Goal: Information Seeking & Learning: Learn about a topic

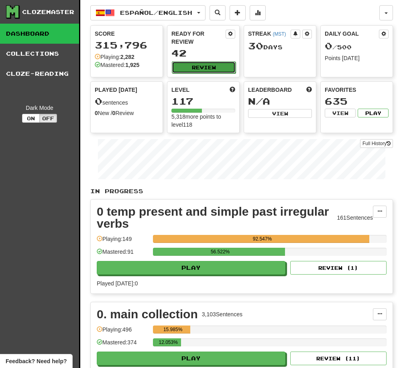
click at [204, 68] on button "Review" at bounding box center [204, 67] width 64 height 12
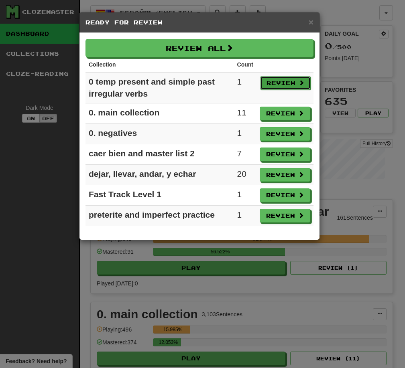
click at [283, 83] on button "Review" at bounding box center [285, 83] width 51 height 14
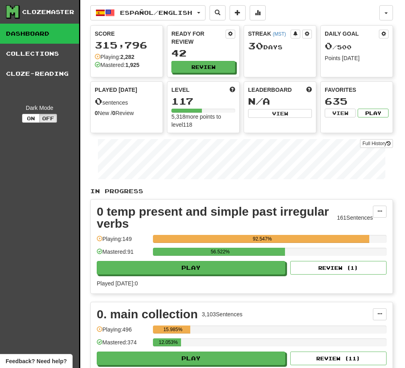
select select "**"
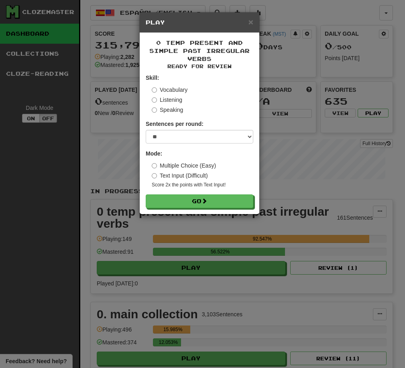
click at [169, 166] on label "Multiple Choice (Easy)" at bounding box center [184, 166] width 64 height 8
click at [167, 97] on label "Listening" at bounding box center [167, 100] width 30 height 8
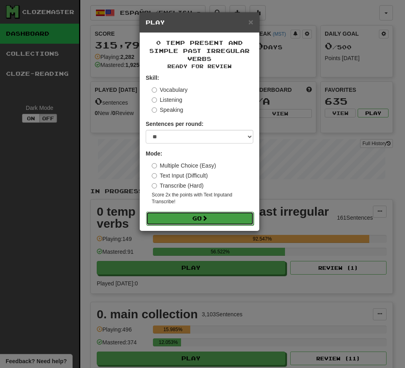
click at [206, 218] on span at bounding box center [205, 218] width 6 height 6
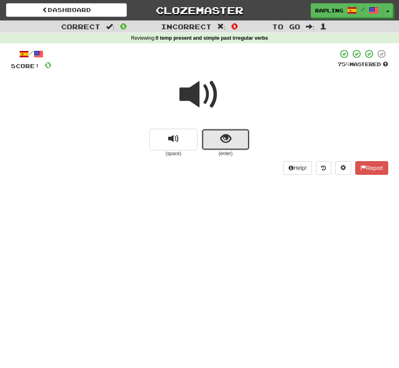
click at [238, 145] on button "show sentence" at bounding box center [225, 140] width 48 height 22
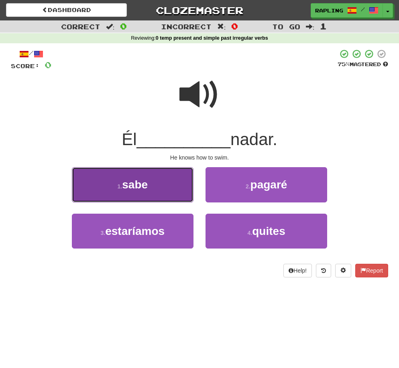
click at [169, 188] on button "1 . sabe" at bounding box center [132, 184] width 121 height 35
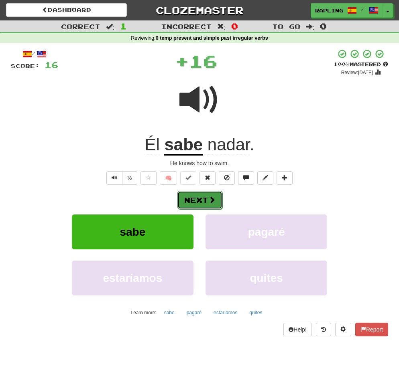
click at [201, 203] on button "Next" at bounding box center [199, 200] width 45 height 18
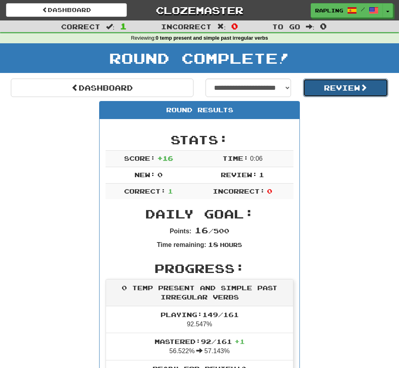
click at [327, 85] on button "Review" at bounding box center [345, 88] width 85 height 18
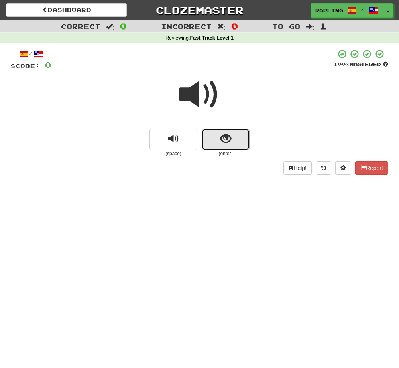
click at [242, 141] on button "show sentence" at bounding box center [225, 140] width 48 height 22
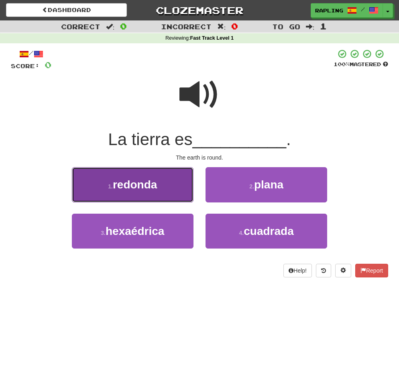
click at [150, 176] on button "1 . redonda" at bounding box center [132, 184] width 121 height 35
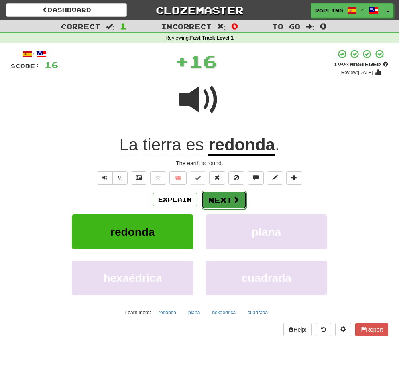
click at [223, 201] on button "Next" at bounding box center [223, 200] width 45 height 18
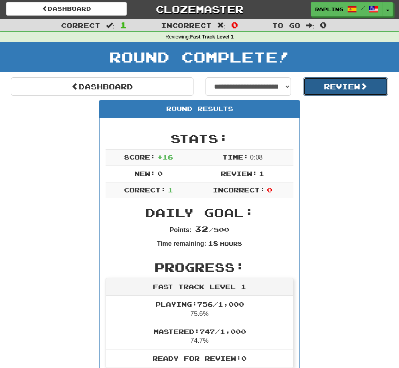
scroll to position [2, 0]
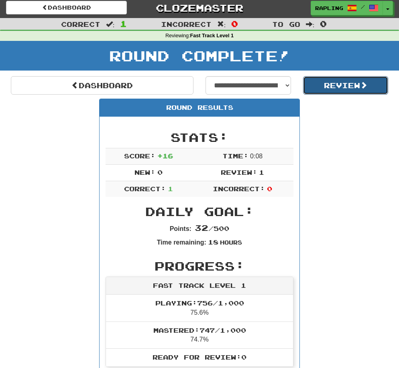
click at [333, 90] on button "Review" at bounding box center [345, 85] width 85 height 18
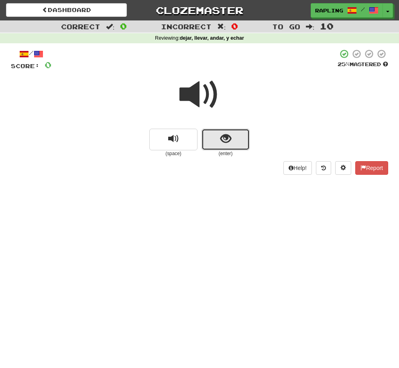
click at [244, 139] on button "show sentence" at bounding box center [225, 140] width 48 height 22
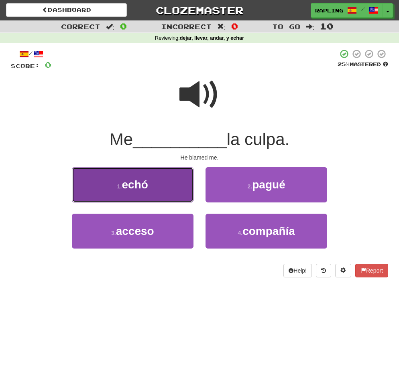
click at [186, 175] on button "1 . echó" at bounding box center [132, 184] width 121 height 35
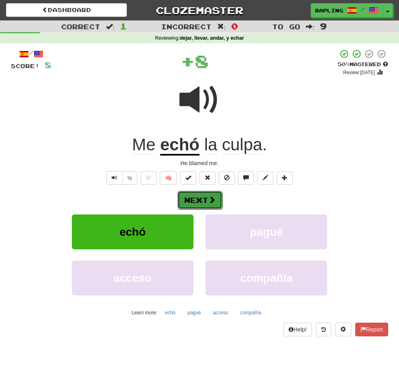
click at [217, 201] on button "Next" at bounding box center [199, 200] width 45 height 18
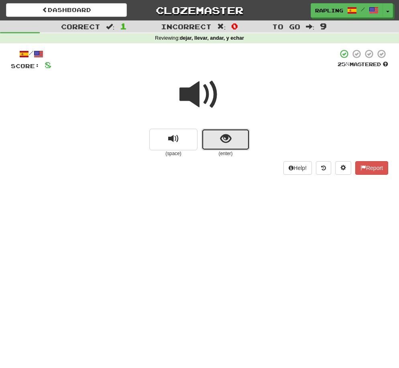
click at [238, 142] on button "show sentence" at bounding box center [225, 140] width 48 height 22
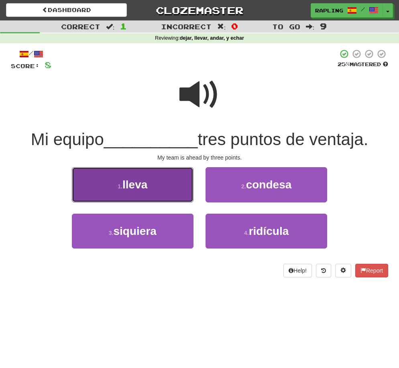
click at [181, 195] on button "1 . lleva" at bounding box center [132, 184] width 121 height 35
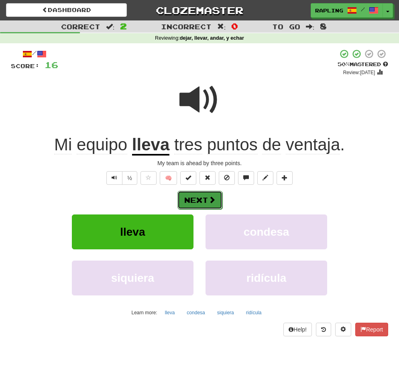
click at [209, 203] on span at bounding box center [211, 199] width 7 height 7
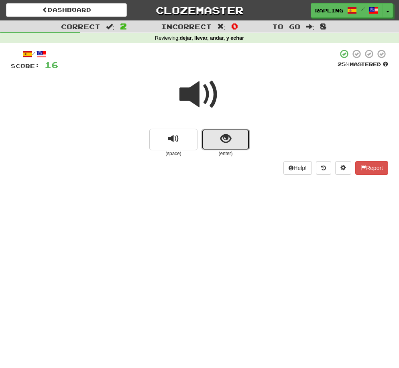
click at [236, 148] on button "show sentence" at bounding box center [225, 140] width 48 height 22
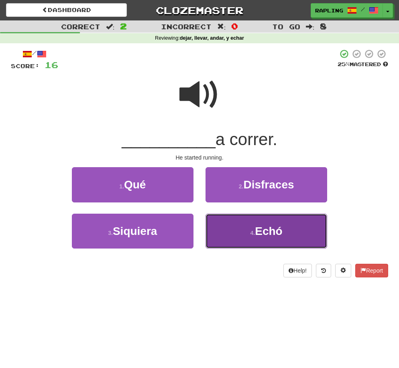
click at [267, 230] on span "Echó" at bounding box center [268, 231] width 27 height 12
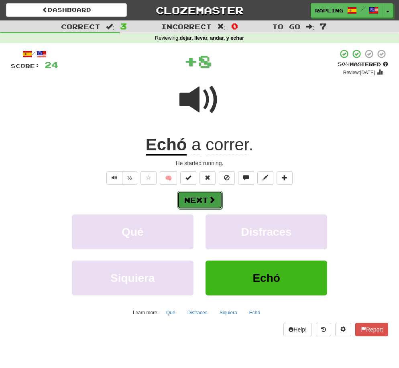
click at [205, 201] on button "Next" at bounding box center [199, 200] width 45 height 18
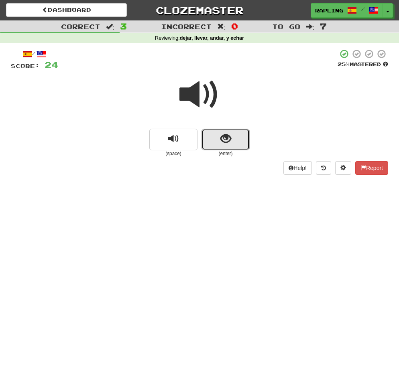
click at [237, 148] on button "show sentence" at bounding box center [225, 140] width 48 height 22
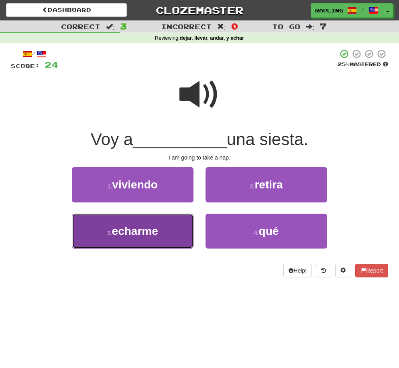
click at [164, 226] on button "3 . echarme" at bounding box center [132, 231] width 121 height 35
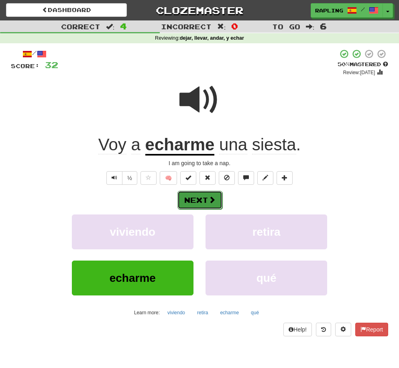
click at [211, 199] on span at bounding box center [211, 199] width 7 height 7
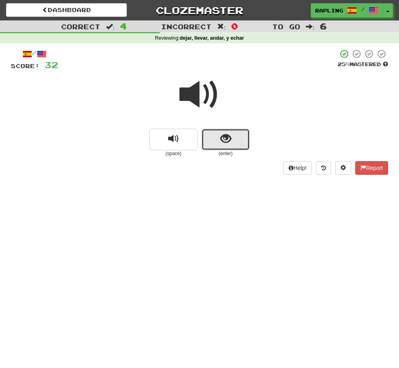
click at [247, 143] on button "show sentence" at bounding box center [225, 140] width 48 height 22
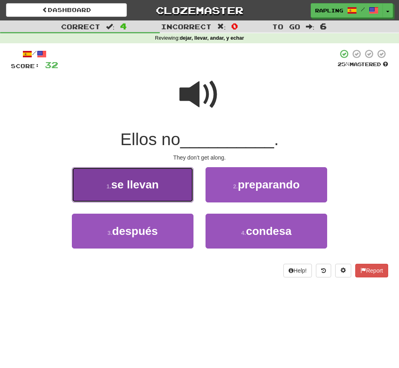
click at [188, 183] on button "1 . se llevan" at bounding box center [132, 184] width 121 height 35
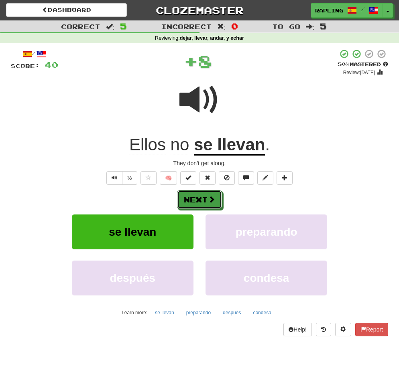
click at [217, 200] on button "Next" at bounding box center [199, 199] width 45 height 18
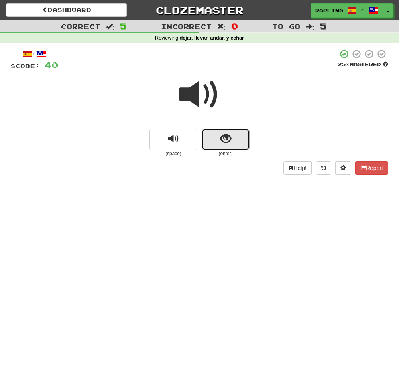
click at [241, 146] on button "show sentence" at bounding box center [225, 140] width 48 height 22
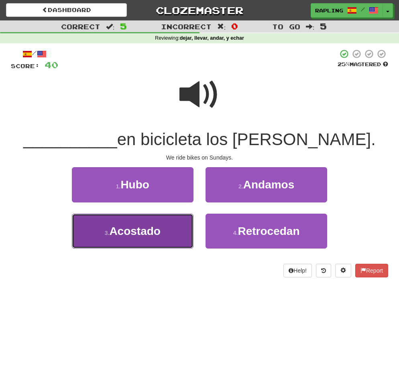
click at [177, 219] on button "3 . Acostado" at bounding box center [132, 231] width 121 height 35
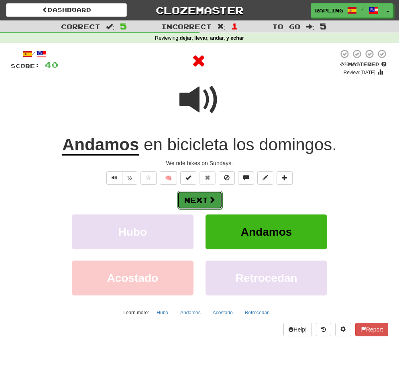
click at [210, 200] on span at bounding box center [211, 199] width 7 height 7
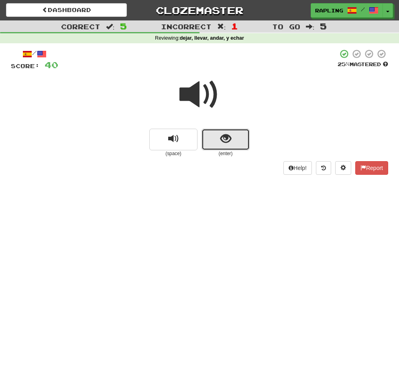
click at [240, 149] on button "show sentence" at bounding box center [225, 140] width 48 height 22
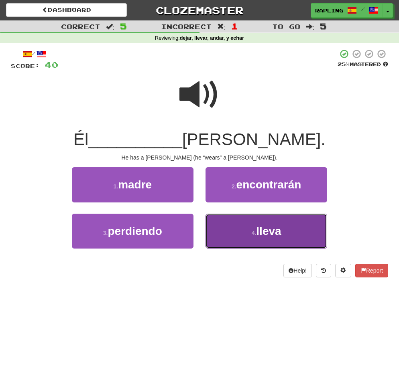
click at [289, 225] on button "4 . lleva" at bounding box center [265, 231] width 121 height 35
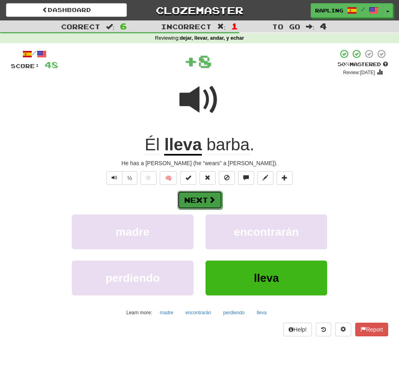
click at [213, 206] on button "Next" at bounding box center [199, 200] width 45 height 18
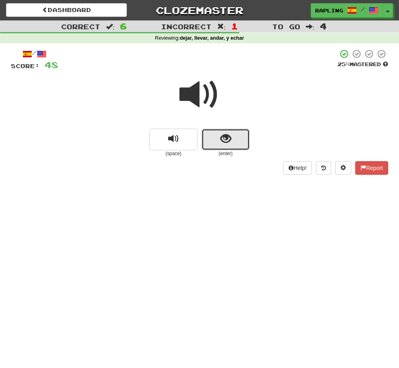
click at [234, 149] on button "show sentence" at bounding box center [225, 140] width 48 height 22
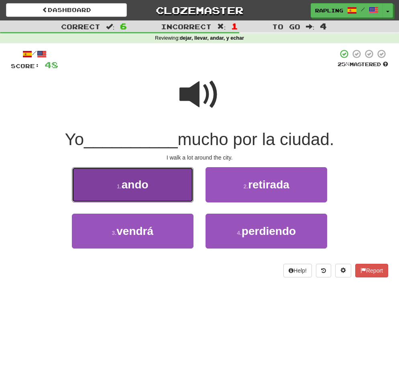
click at [184, 182] on button "1 . ando" at bounding box center [132, 184] width 121 height 35
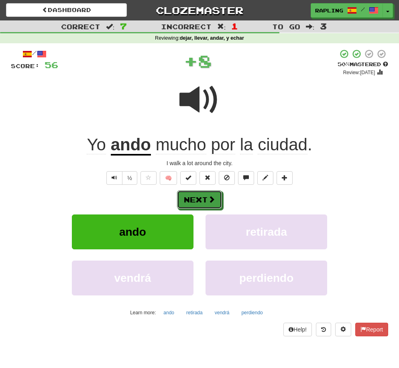
click at [216, 205] on button "Next" at bounding box center [199, 199] width 45 height 18
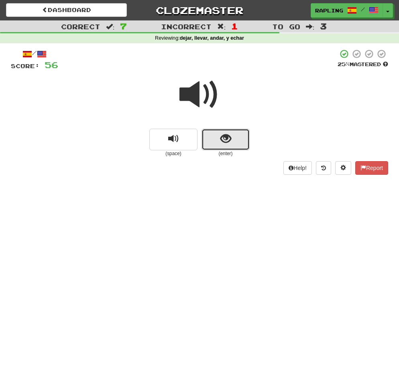
click at [244, 149] on button "show sentence" at bounding box center [225, 140] width 48 height 22
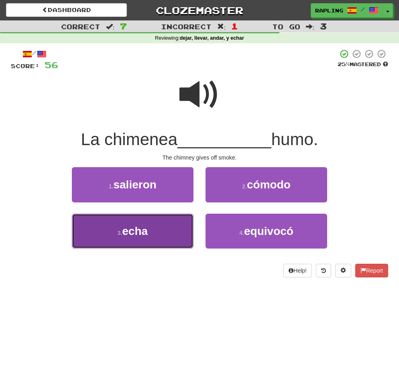
click at [157, 224] on button "3 . echa" at bounding box center [132, 231] width 121 height 35
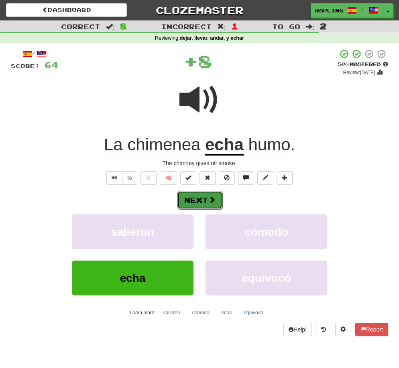
click at [213, 206] on button "Next" at bounding box center [199, 200] width 45 height 18
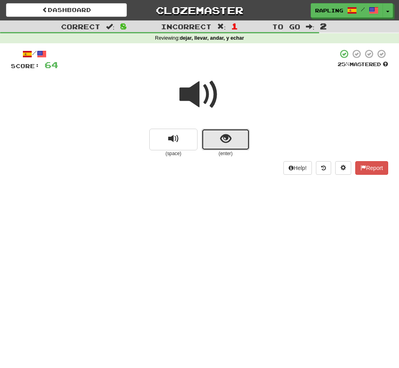
click at [237, 145] on button "show sentence" at bounding box center [225, 140] width 48 height 22
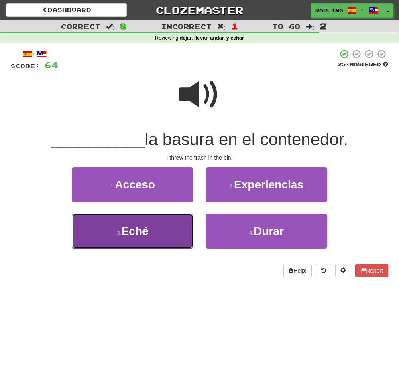
click at [187, 220] on button "3 . Eché" at bounding box center [132, 231] width 121 height 35
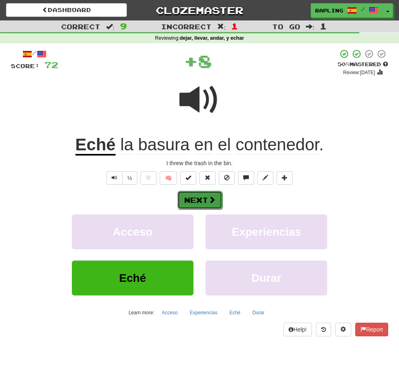
click at [209, 201] on span at bounding box center [211, 199] width 7 height 7
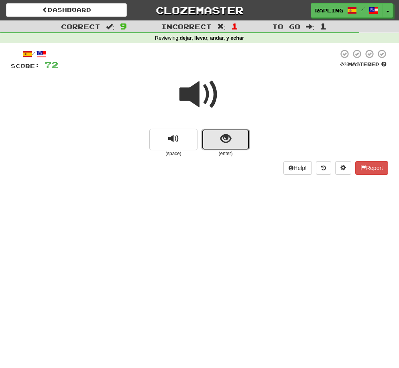
click at [243, 147] on button "show sentence" at bounding box center [225, 140] width 48 height 22
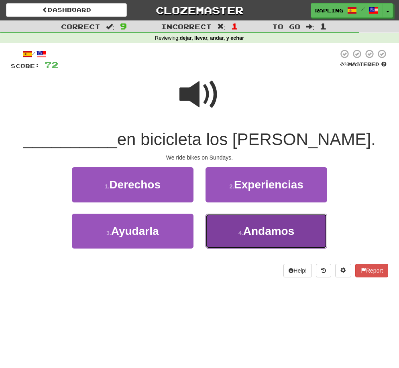
click at [251, 234] on span "Andamos" at bounding box center [268, 231] width 51 height 12
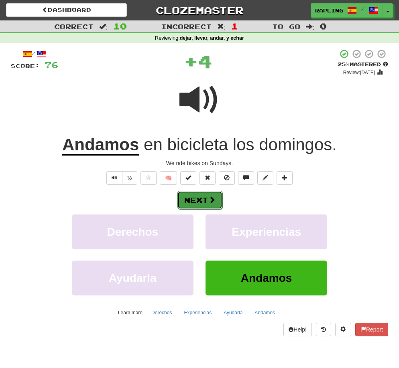
click at [221, 203] on button "Next" at bounding box center [199, 200] width 45 height 18
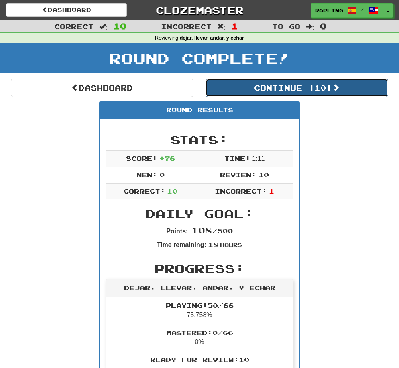
click at [268, 92] on button "Continue ( 10 )" at bounding box center [296, 88] width 182 height 18
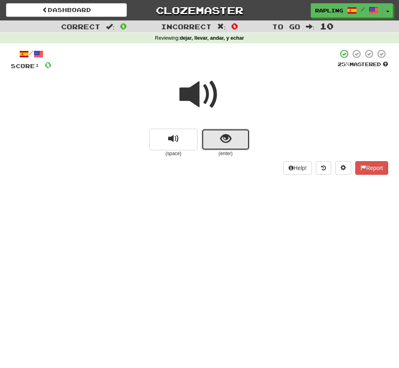
click at [242, 146] on button "show sentence" at bounding box center [225, 140] width 48 height 22
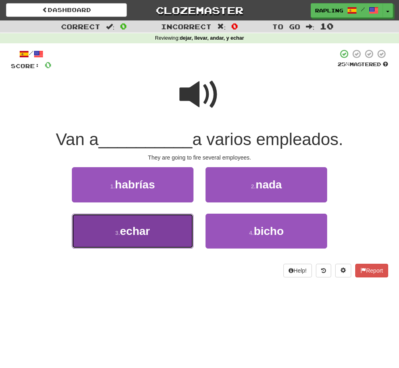
click at [185, 217] on button "3 . echar" at bounding box center [132, 231] width 121 height 35
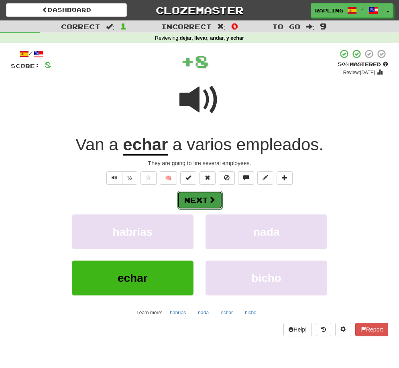
click at [215, 203] on span at bounding box center [211, 199] width 7 height 7
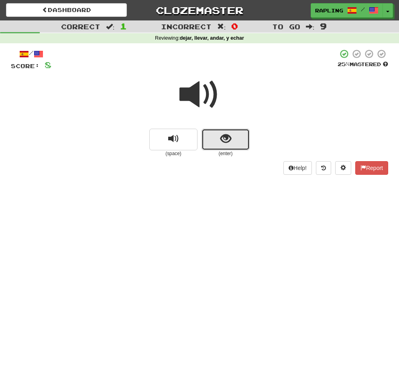
click at [245, 147] on button "show sentence" at bounding box center [225, 140] width 48 height 22
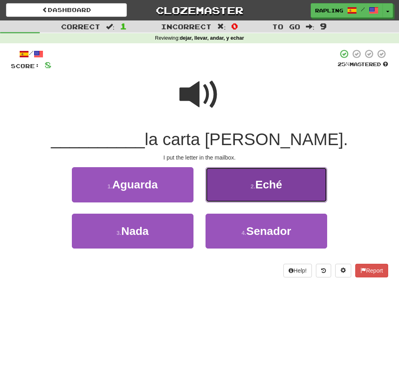
click at [264, 174] on button "2 . Eché" at bounding box center [265, 184] width 121 height 35
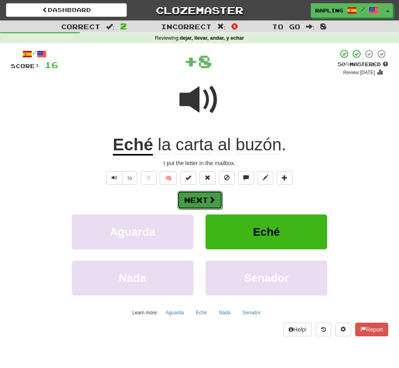
click at [218, 200] on button "Next" at bounding box center [199, 200] width 45 height 18
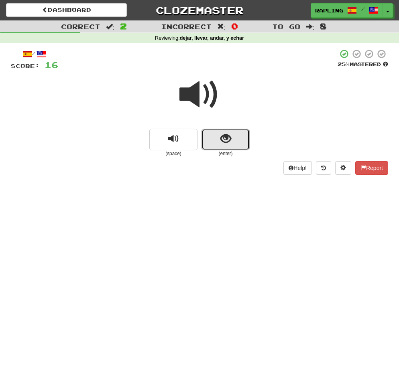
click at [237, 146] on button "show sentence" at bounding box center [225, 140] width 48 height 22
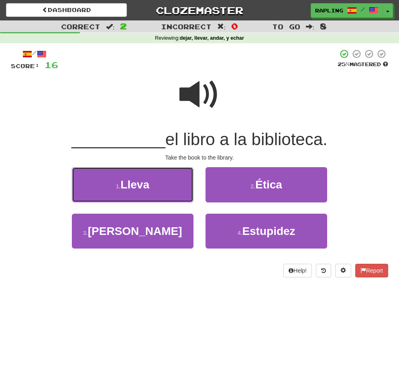
drag, startPoint x: 175, startPoint y: 188, endPoint x: 182, endPoint y: 186, distance: 7.4
click at [175, 188] on button "1 . Lleva" at bounding box center [132, 184] width 121 height 35
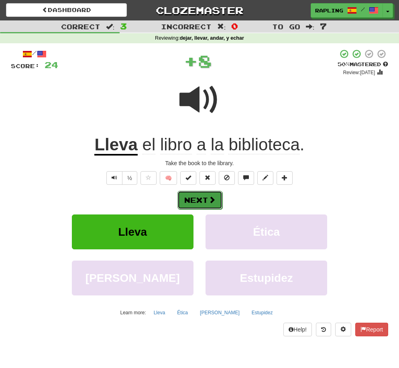
click at [219, 202] on button "Next" at bounding box center [199, 200] width 45 height 18
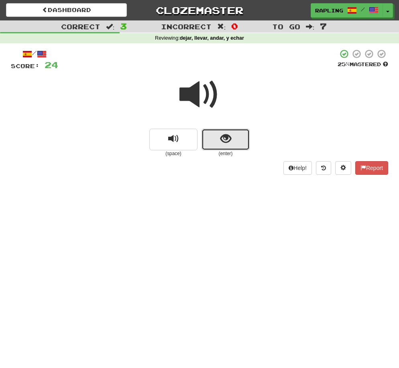
click at [240, 144] on button "show sentence" at bounding box center [225, 140] width 48 height 22
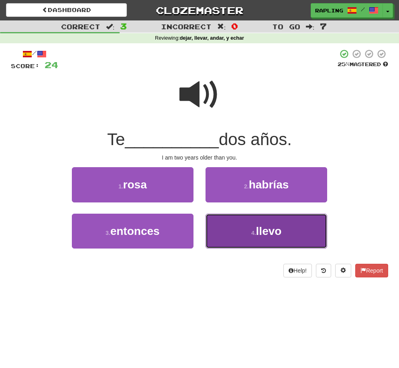
click at [245, 227] on button "4 . llevo" at bounding box center [265, 231] width 121 height 35
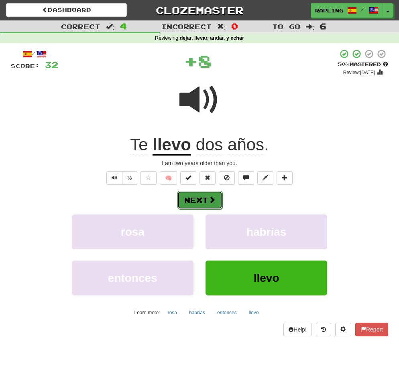
click at [221, 204] on button "Next" at bounding box center [199, 200] width 45 height 18
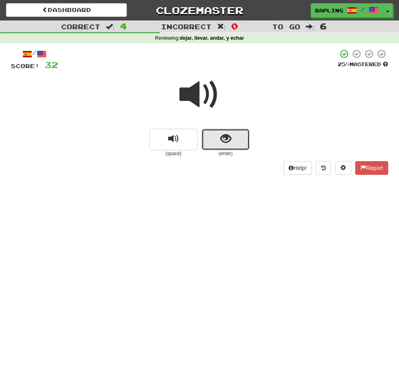
click at [242, 145] on button "show sentence" at bounding box center [225, 140] width 48 height 22
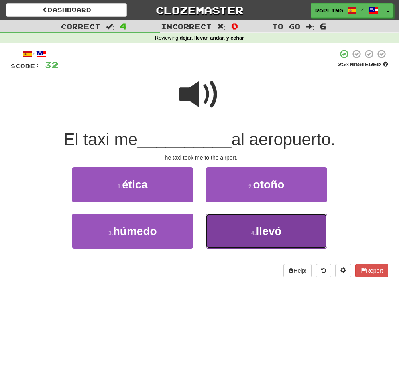
click at [227, 228] on button "4 . llevó" at bounding box center [265, 231] width 121 height 35
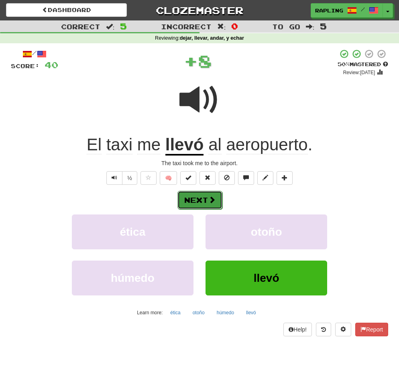
click at [220, 203] on button "Next" at bounding box center [199, 200] width 45 height 18
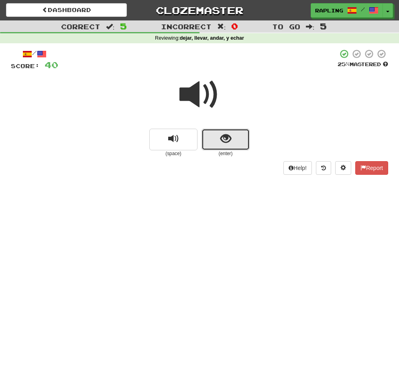
click at [244, 144] on button "show sentence" at bounding box center [225, 140] width 48 height 22
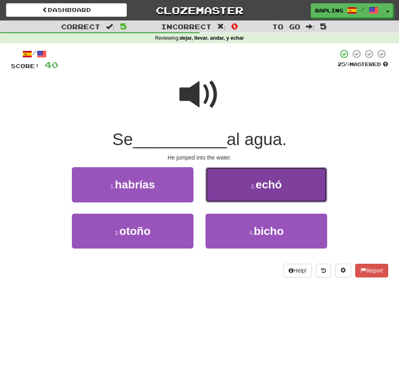
click at [247, 180] on button "2 . echó" at bounding box center [265, 184] width 121 height 35
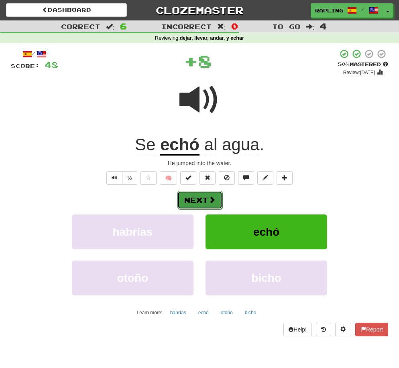
click at [219, 202] on button "Next" at bounding box center [199, 200] width 45 height 18
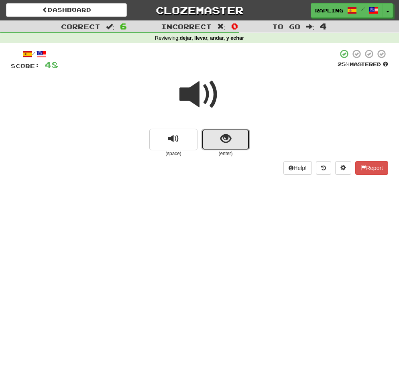
click at [242, 148] on button "show sentence" at bounding box center [225, 140] width 48 height 22
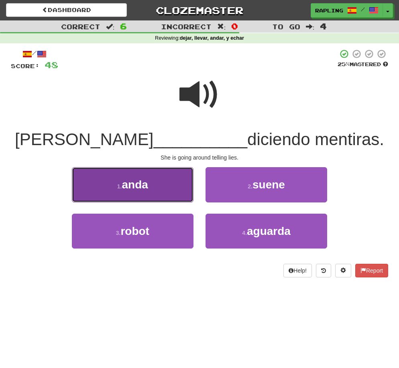
click at [172, 188] on button "1 . anda" at bounding box center [132, 184] width 121 height 35
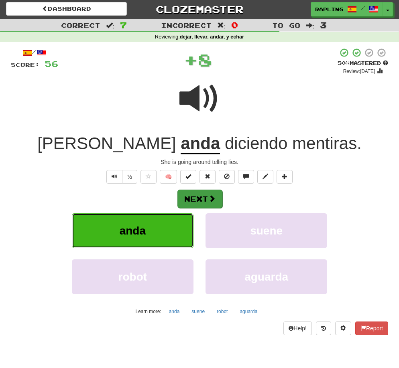
scroll to position [2, 0]
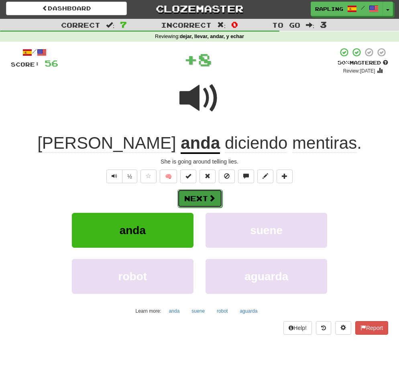
click at [218, 203] on button "Next" at bounding box center [199, 198] width 45 height 18
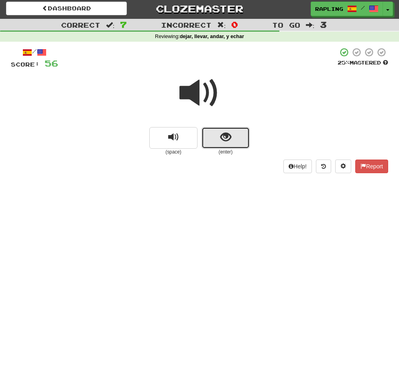
click at [240, 143] on button "show sentence" at bounding box center [225, 138] width 48 height 22
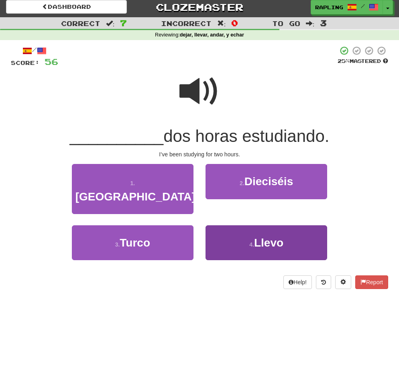
scroll to position [4, 0]
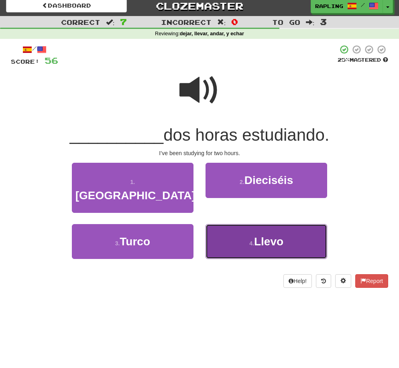
click at [237, 224] on button "4 . Llevo" at bounding box center [265, 241] width 121 height 35
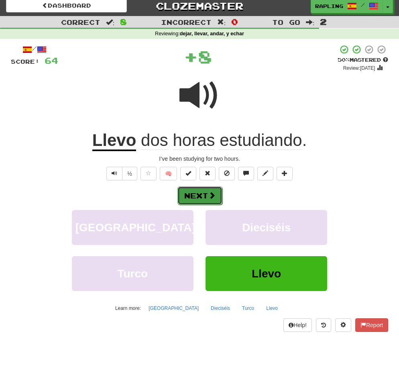
click at [215, 199] on button "Next" at bounding box center [199, 195] width 45 height 18
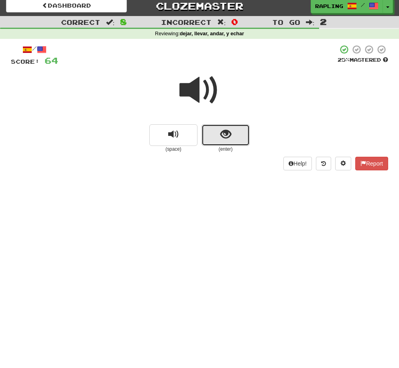
click at [244, 141] on button "show sentence" at bounding box center [225, 135] width 48 height 22
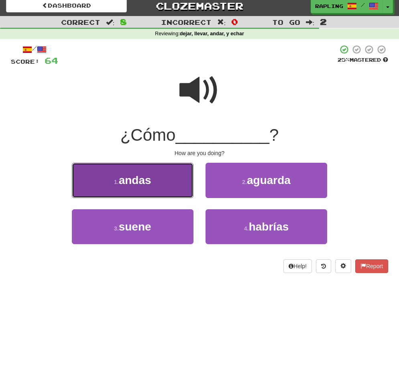
click at [173, 190] on button "1 . andas" at bounding box center [132, 180] width 121 height 35
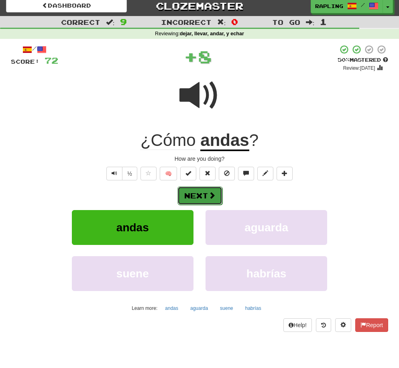
click at [216, 199] on button "Next" at bounding box center [199, 195] width 45 height 18
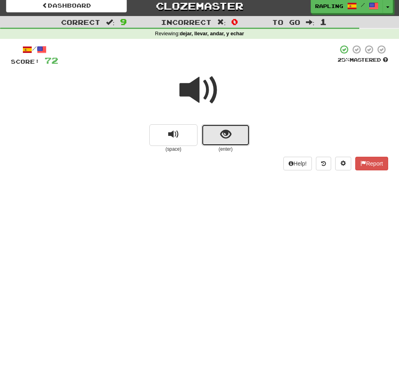
click at [238, 143] on button "show sentence" at bounding box center [225, 135] width 48 height 22
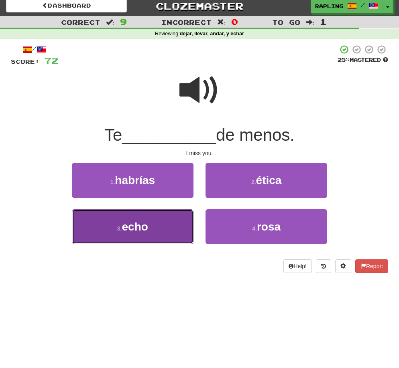
click at [171, 222] on button "3 . echo" at bounding box center [132, 226] width 121 height 35
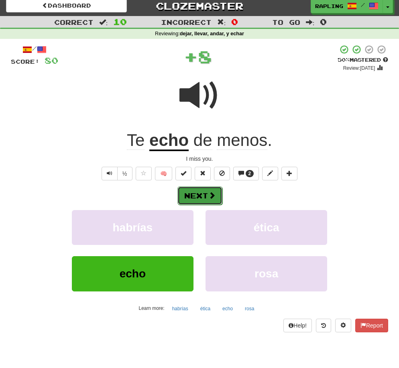
click at [206, 204] on button "Next" at bounding box center [199, 195] width 45 height 18
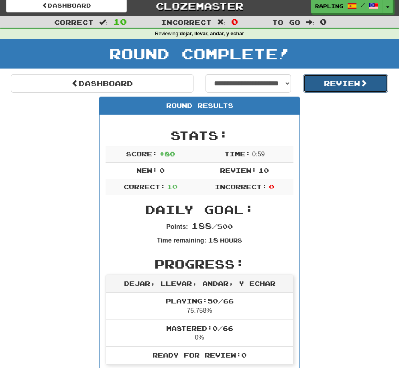
click at [337, 87] on button "Review" at bounding box center [345, 83] width 85 height 18
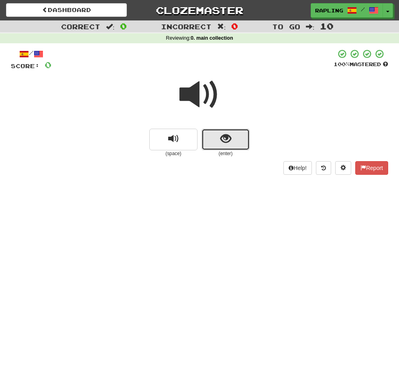
click at [239, 143] on button "show sentence" at bounding box center [225, 140] width 48 height 22
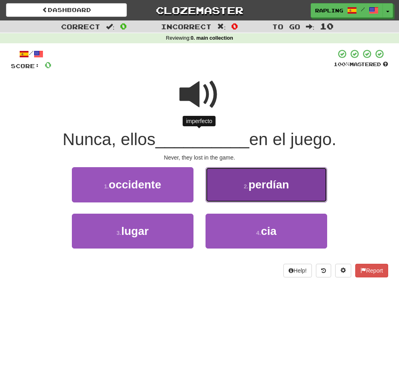
click at [243, 187] on small "2 ." at bounding box center [245, 186] width 5 height 6
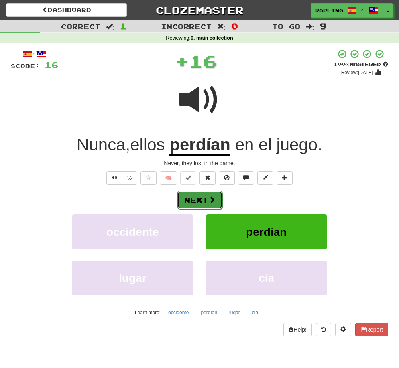
click at [219, 200] on button "Next" at bounding box center [199, 200] width 45 height 18
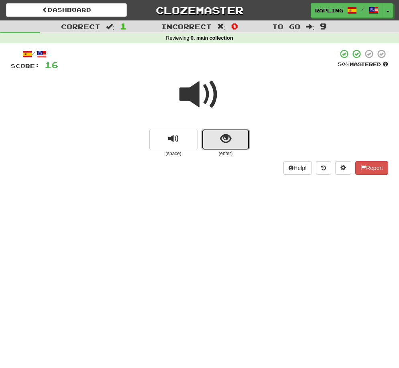
click at [245, 145] on button "show sentence" at bounding box center [225, 140] width 48 height 22
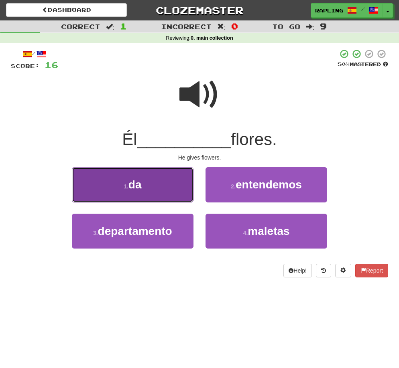
click at [177, 184] on button "1 . da" at bounding box center [132, 184] width 121 height 35
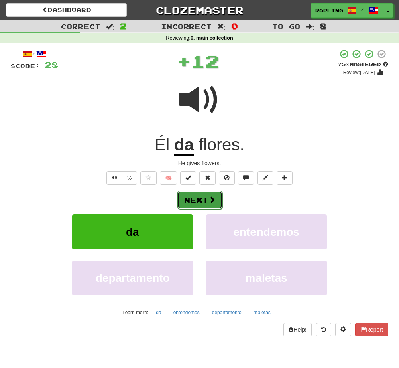
click at [216, 207] on button "Next" at bounding box center [199, 200] width 45 height 18
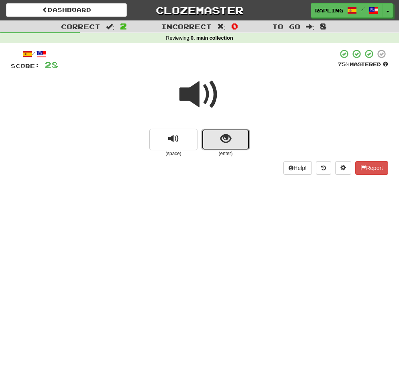
click at [239, 146] on button "show sentence" at bounding box center [225, 140] width 48 height 22
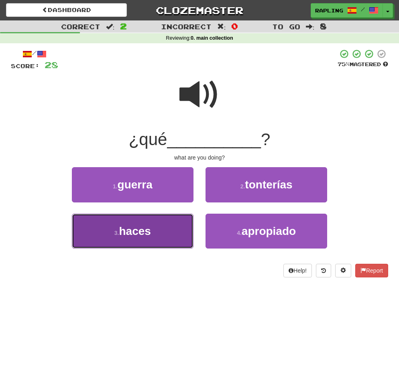
click at [182, 221] on button "3 . haces" at bounding box center [132, 231] width 121 height 35
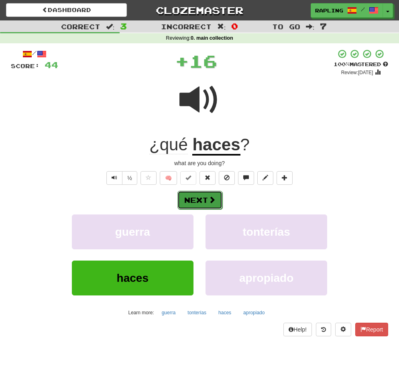
click at [215, 205] on button "Next" at bounding box center [199, 200] width 45 height 18
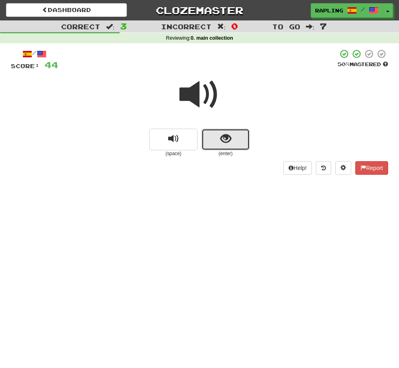
click at [239, 145] on button "show sentence" at bounding box center [225, 140] width 48 height 22
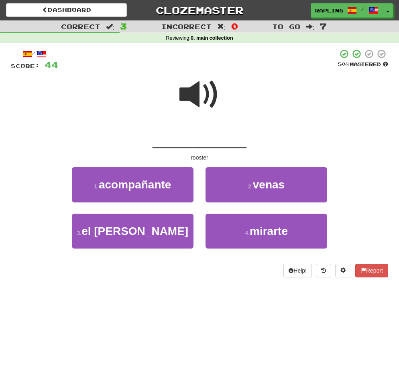
scroll to position [0, 0]
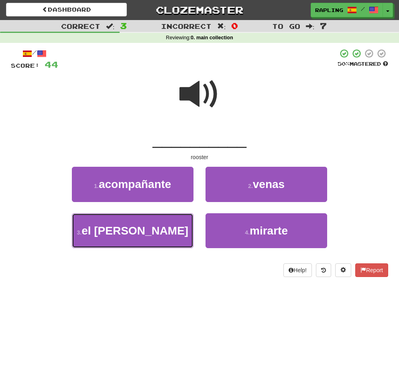
drag, startPoint x: 177, startPoint y: 230, endPoint x: 196, endPoint y: 216, distance: 24.1
click at [177, 230] on button "3 . el gallo" at bounding box center [132, 230] width 121 height 35
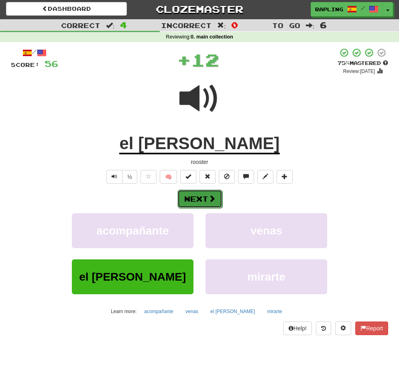
scroll to position [0, 0]
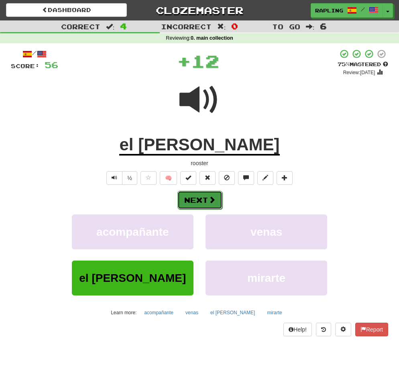
click at [219, 201] on button "Next" at bounding box center [199, 200] width 45 height 18
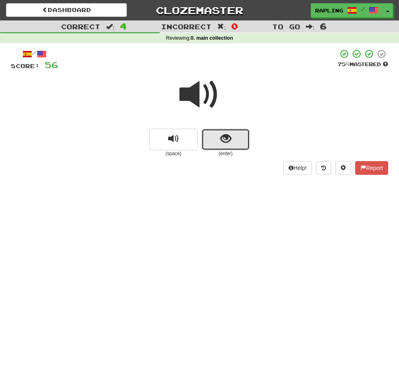
click at [240, 148] on button "show sentence" at bounding box center [225, 140] width 48 height 22
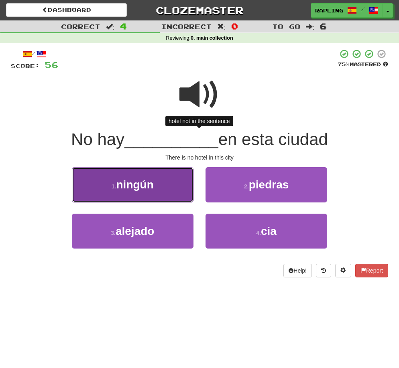
click at [170, 186] on button "1 . ningún" at bounding box center [132, 184] width 121 height 35
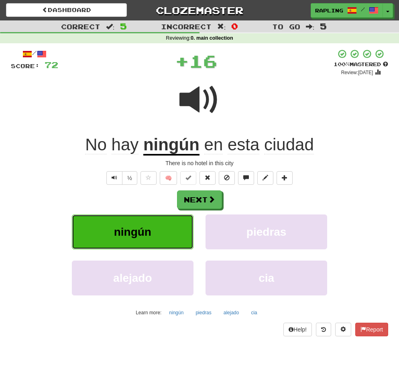
scroll to position [3, 0]
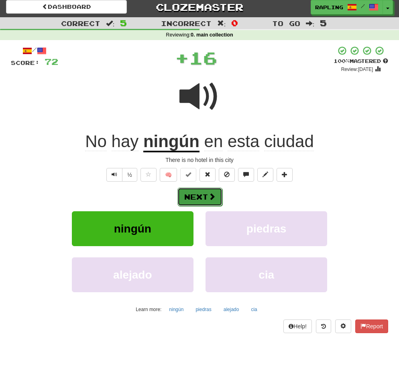
click at [207, 197] on button "Next" at bounding box center [199, 197] width 45 height 18
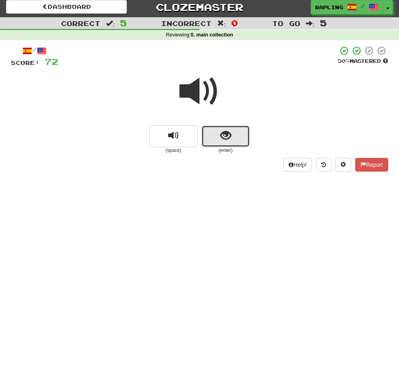
click at [246, 144] on button "show sentence" at bounding box center [225, 137] width 48 height 22
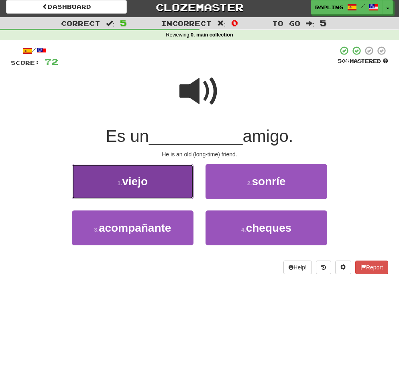
click at [170, 182] on button "1 . viejo" at bounding box center [132, 181] width 121 height 35
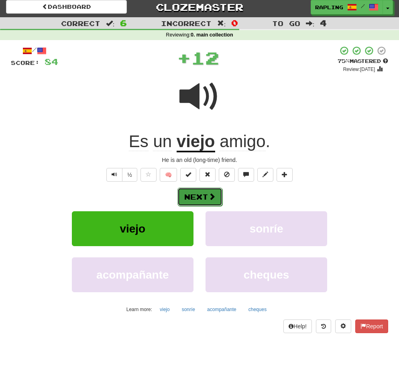
click at [212, 202] on button "Next" at bounding box center [199, 197] width 45 height 18
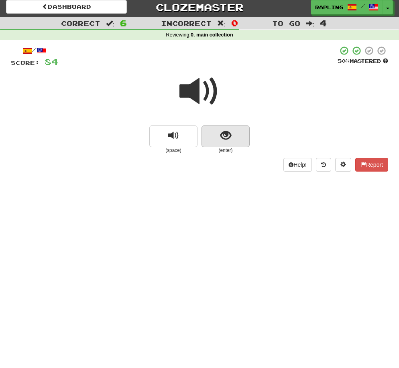
scroll to position [3, 0]
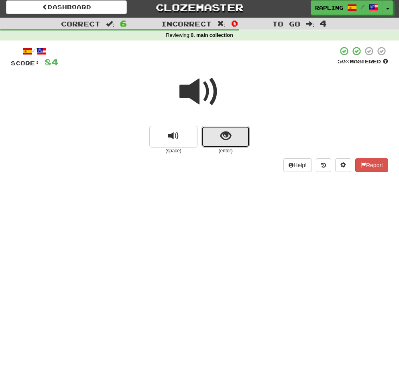
click at [246, 141] on button "show sentence" at bounding box center [225, 137] width 48 height 22
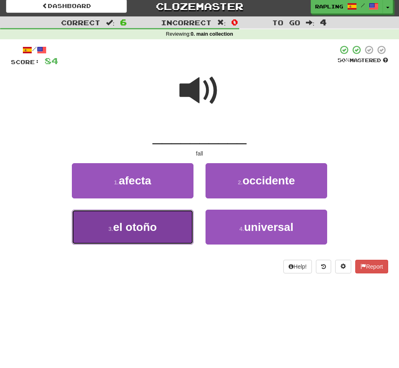
scroll to position [5, 0]
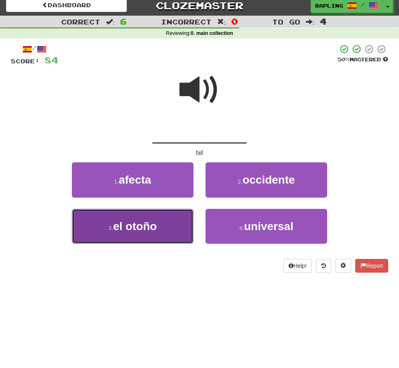
click at [190, 220] on button "3 . el otoño" at bounding box center [132, 226] width 121 height 35
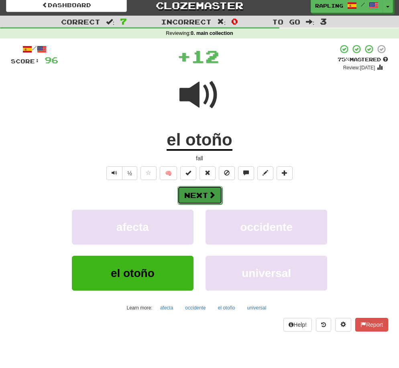
click at [219, 196] on button "Next" at bounding box center [199, 195] width 45 height 18
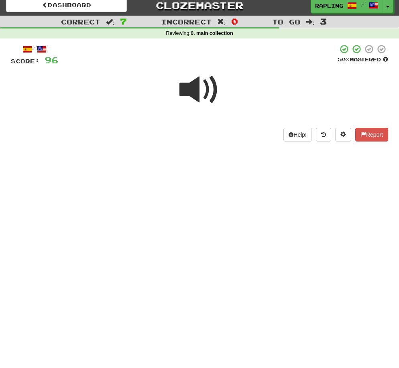
scroll to position [7, 0]
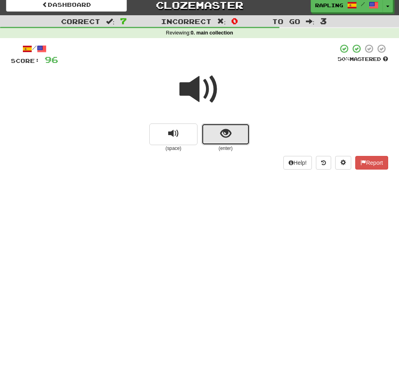
click at [234, 140] on button "show sentence" at bounding box center [225, 135] width 48 height 22
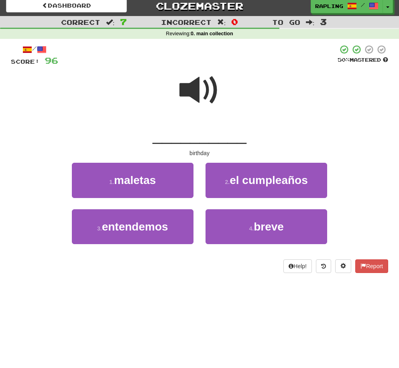
scroll to position [5, 0]
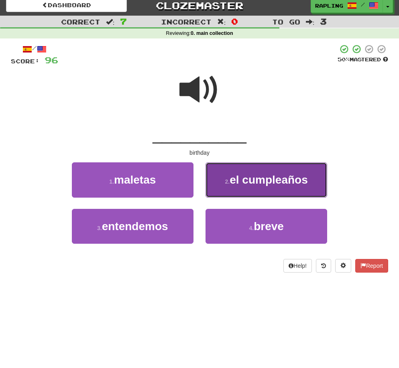
click at [258, 182] on span "el cumpleaños" at bounding box center [268, 180] width 78 height 12
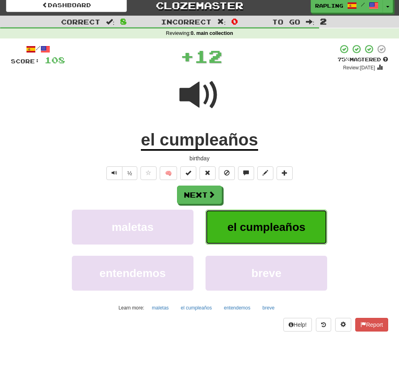
scroll to position [5, 0]
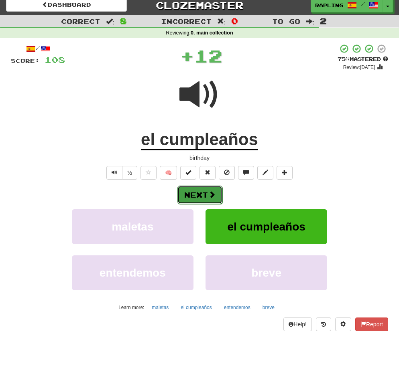
click at [206, 194] on button "Next" at bounding box center [199, 195] width 45 height 18
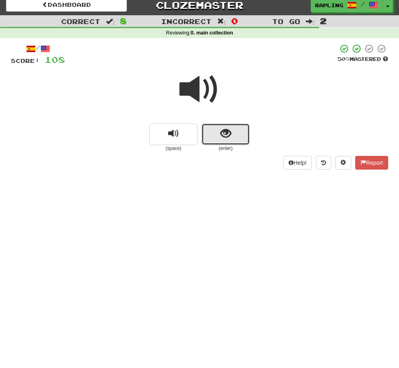
click at [240, 141] on button "show sentence" at bounding box center [225, 135] width 48 height 22
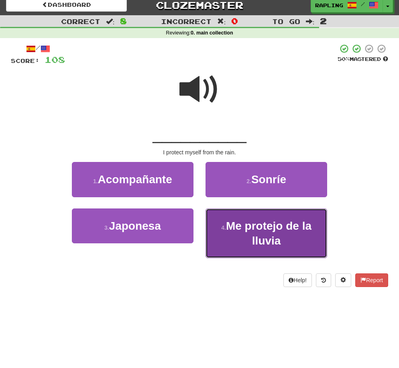
click at [268, 221] on span "Me protejo de la lluvia" at bounding box center [268, 233] width 85 height 27
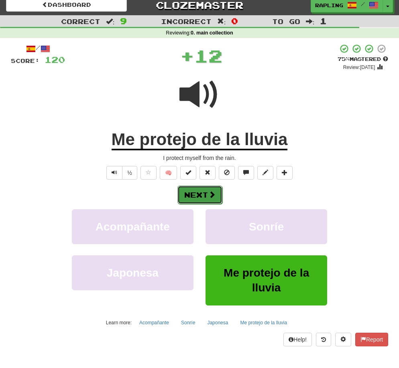
click at [220, 197] on button "Next" at bounding box center [199, 195] width 45 height 18
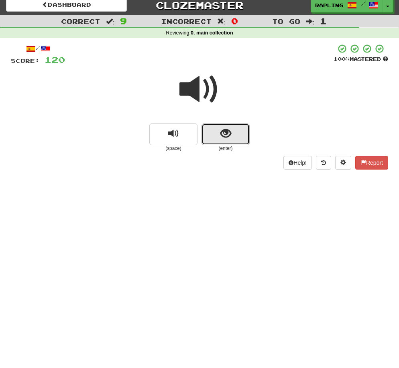
click at [231, 142] on button "show sentence" at bounding box center [225, 135] width 48 height 22
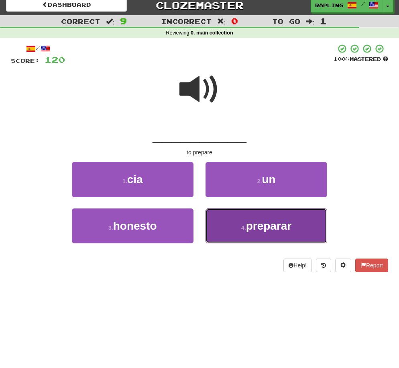
click at [232, 221] on button "4 . preparar" at bounding box center [265, 226] width 121 height 35
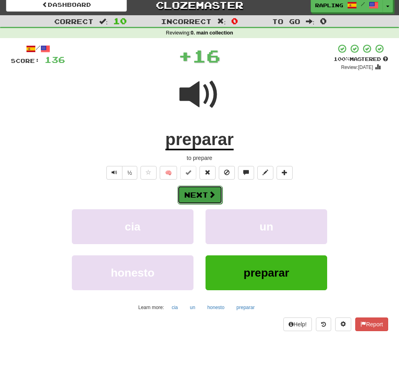
click at [217, 203] on button "Next" at bounding box center [199, 195] width 45 height 18
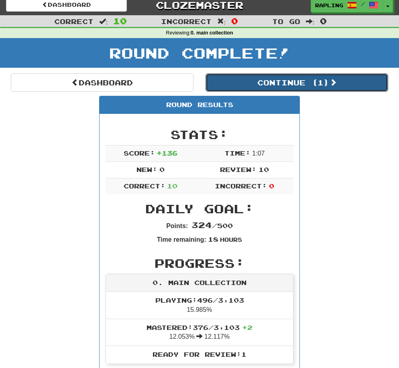
drag, startPoint x: 296, startPoint y: 80, endPoint x: 296, endPoint y: 88, distance: 8.4
click at [296, 80] on button "Continue ( 1 )" at bounding box center [296, 82] width 182 height 18
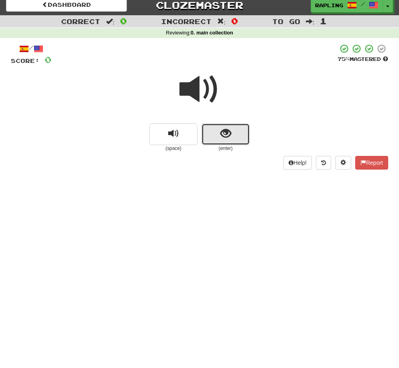
click at [239, 141] on button "show sentence" at bounding box center [225, 135] width 48 height 22
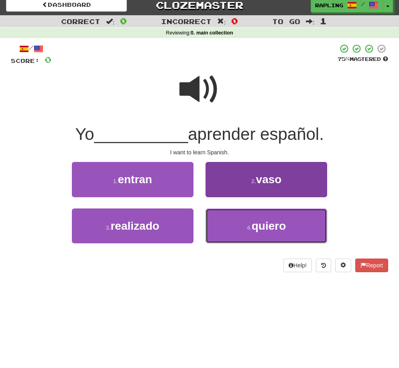
click at [238, 217] on button "4 . quiero" at bounding box center [265, 226] width 121 height 35
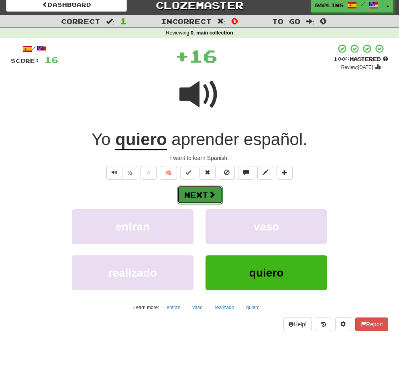
click at [209, 193] on span at bounding box center [211, 194] width 7 height 7
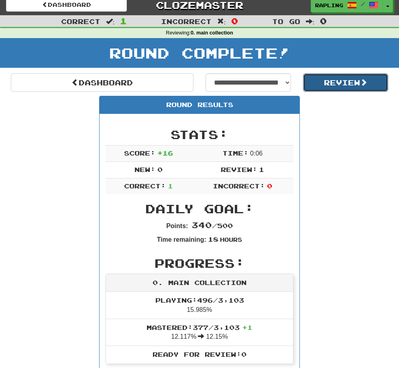
click at [335, 83] on button "Review" at bounding box center [345, 82] width 85 height 18
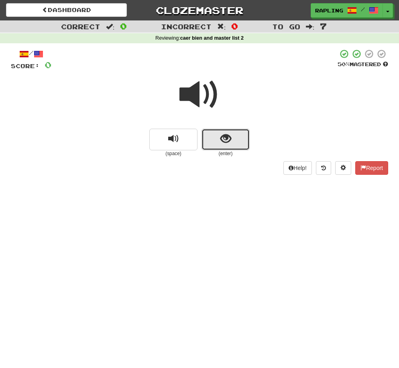
click at [244, 136] on button "show sentence" at bounding box center [225, 140] width 48 height 22
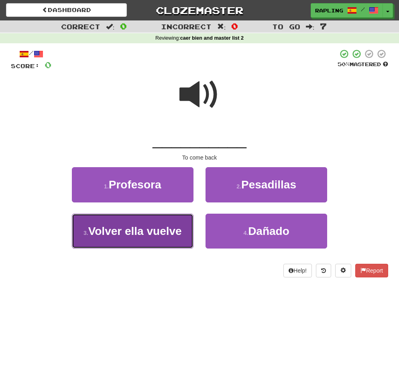
click at [183, 215] on button "3 . Volver ella vuelve" at bounding box center [132, 231] width 121 height 35
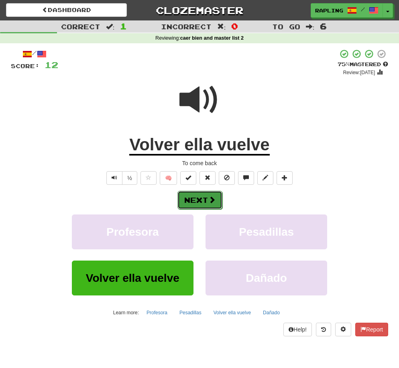
click at [219, 201] on button "Next" at bounding box center [199, 200] width 45 height 18
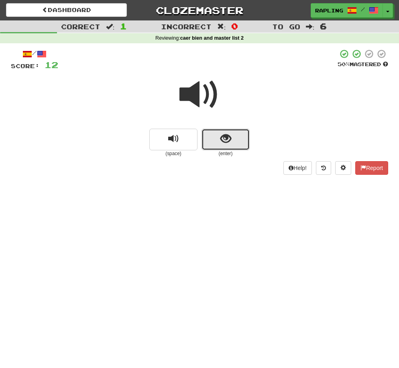
click at [240, 148] on button "show sentence" at bounding box center [225, 140] width 48 height 22
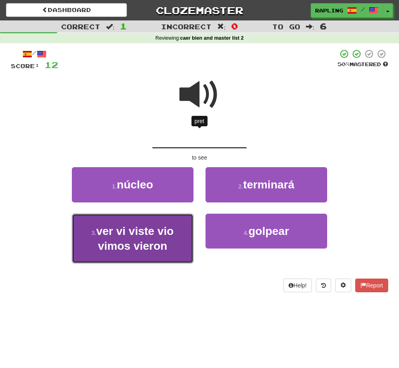
click at [187, 223] on button "3 . ver vi viste vio vimos vieron" at bounding box center [132, 239] width 121 height 50
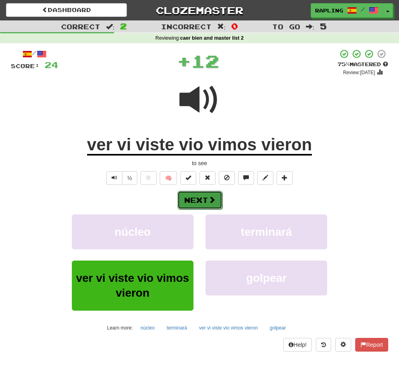
click at [217, 204] on button "Next" at bounding box center [199, 200] width 45 height 18
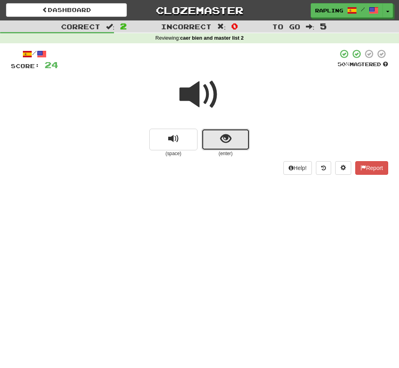
click at [239, 148] on button "show sentence" at bounding box center [225, 140] width 48 height 22
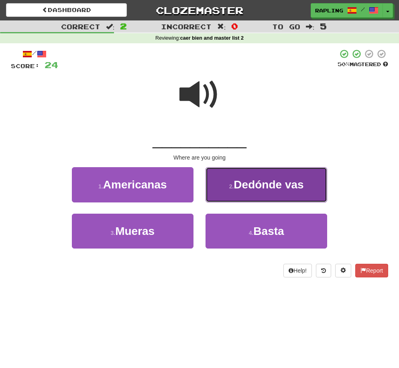
click at [247, 187] on span "Dedónde vas" at bounding box center [268, 184] width 70 height 12
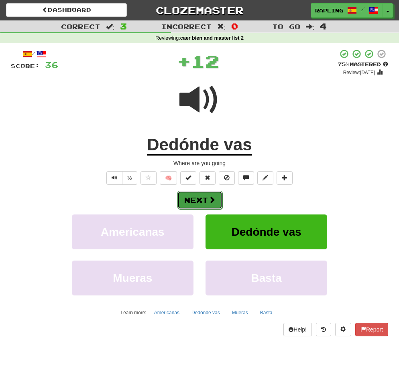
click at [217, 196] on button "Next" at bounding box center [199, 200] width 45 height 18
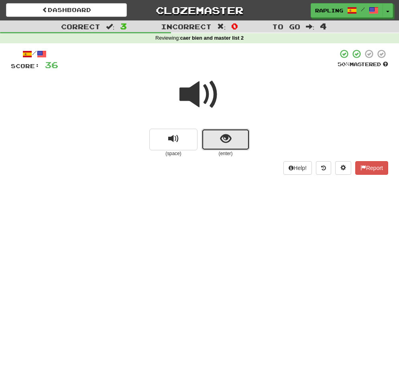
click at [239, 141] on button "show sentence" at bounding box center [225, 140] width 48 height 22
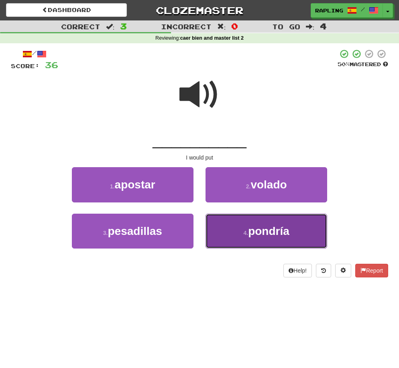
click at [245, 231] on small "4 ." at bounding box center [245, 233] width 5 height 6
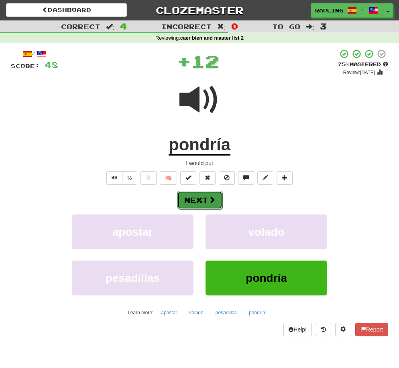
click at [215, 204] on button "Next" at bounding box center [199, 200] width 45 height 18
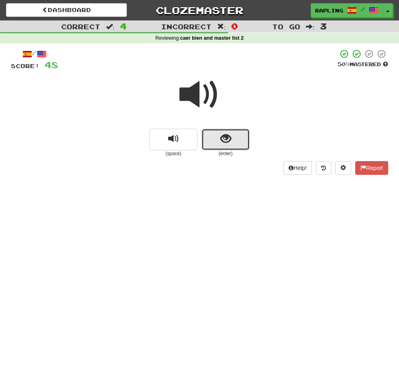
click at [245, 147] on button "show sentence" at bounding box center [225, 140] width 48 height 22
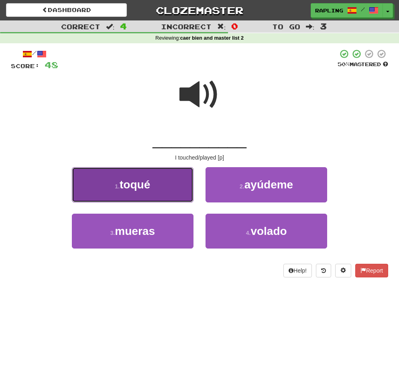
click at [184, 184] on button "1 . toqué" at bounding box center [132, 184] width 121 height 35
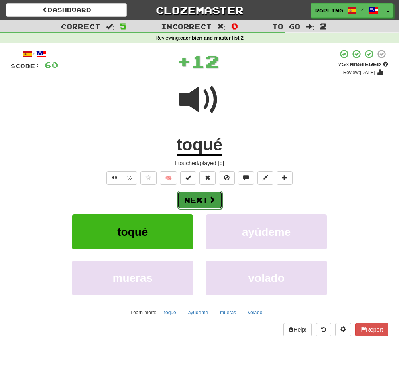
click at [221, 200] on button "Next" at bounding box center [199, 200] width 45 height 18
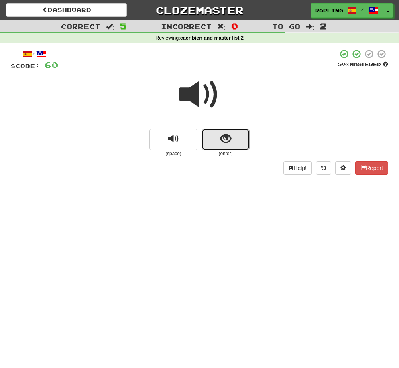
click at [245, 147] on button "show sentence" at bounding box center [225, 140] width 48 height 22
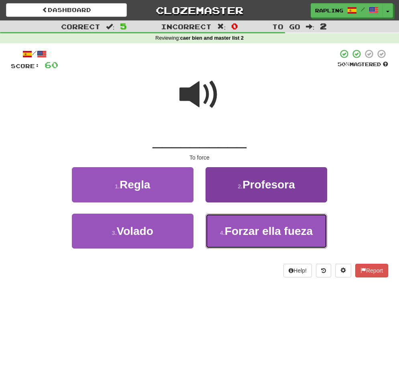
click at [262, 219] on button "4 . Forzar ella fueza" at bounding box center [265, 231] width 121 height 35
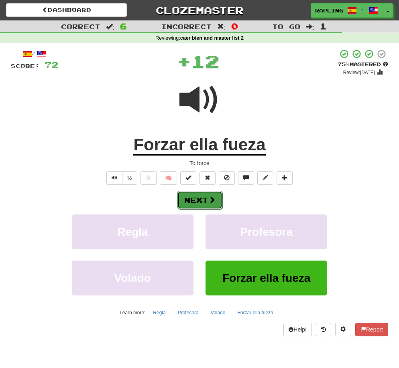
click at [217, 202] on button "Next" at bounding box center [199, 200] width 45 height 18
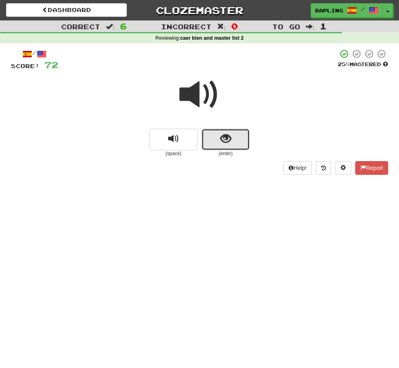
click at [244, 146] on button "show sentence" at bounding box center [225, 140] width 48 height 22
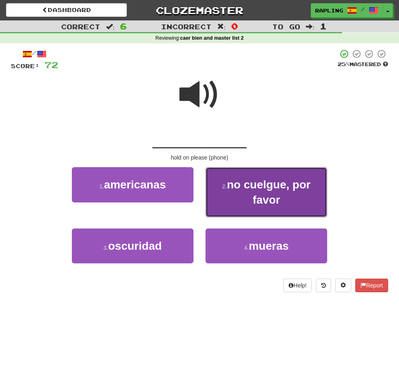
click at [262, 181] on span "no cuelgue, por favor" at bounding box center [268, 191] width 83 height 27
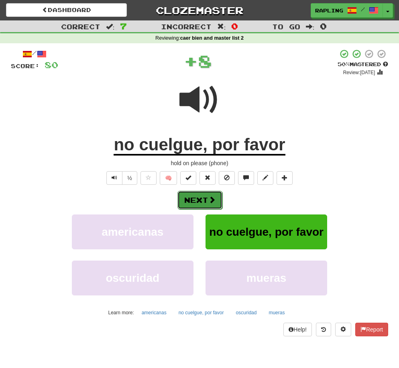
click at [217, 200] on button "Next" at bounding box center [199, 200] width 45 height 18
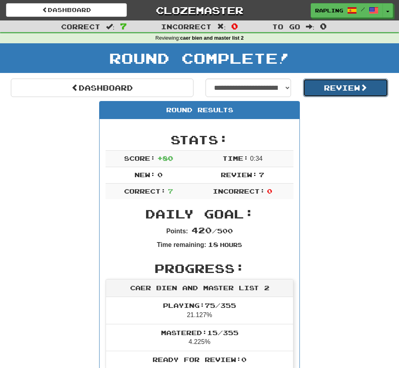
click at [337, 83] on button "Review" at bounding box center [345, 88] width 85 height 18
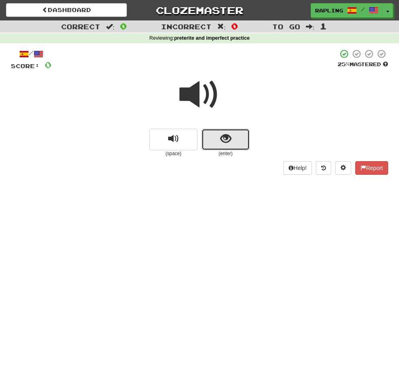
click at [242, 148] on button "show sentence" at bounding box center [225, 140] width 48 height 22
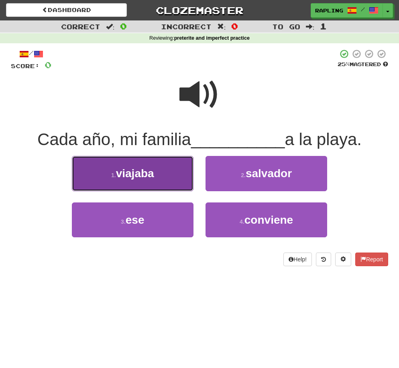
click at [190, 171] on button "1 . viajaba" at bounding box center [132, 173] width 121 height 35
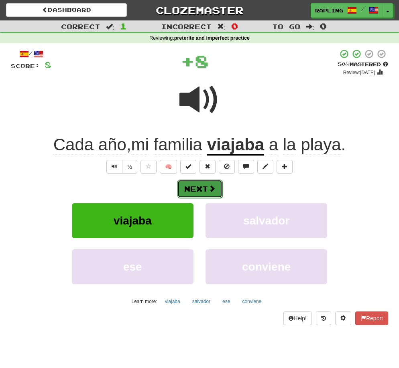
click at [217, 187] on button "Next" at bounding box center [199, 189] width 45 height 18
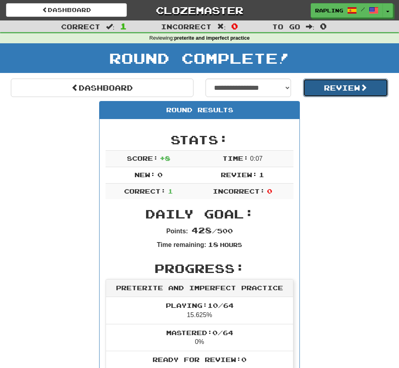
click at [341, 86] on button "Review" at bounding box center [345, 88] width 85 height 18
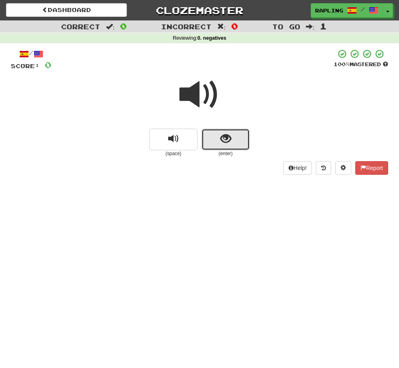
click at [246, 144] on button "show sentence" at bounding box center [225, 140] width 48 height 22
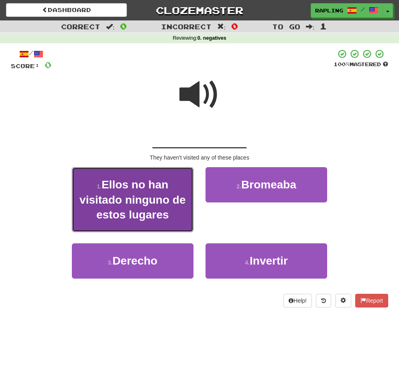
click at [182, 177] on button "1 . Ellos no han visitado ninguno de estos lugares" at bounding box center [132, 199] width 121 height 65
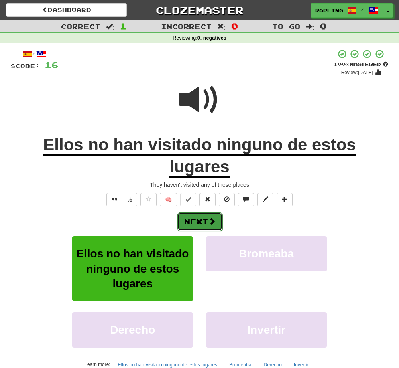
click at [216, 213] on button "Next" at bounding box center [199, 222] width 45 height 18
